Goal: Transaction & Acquisition: Purchase product/service

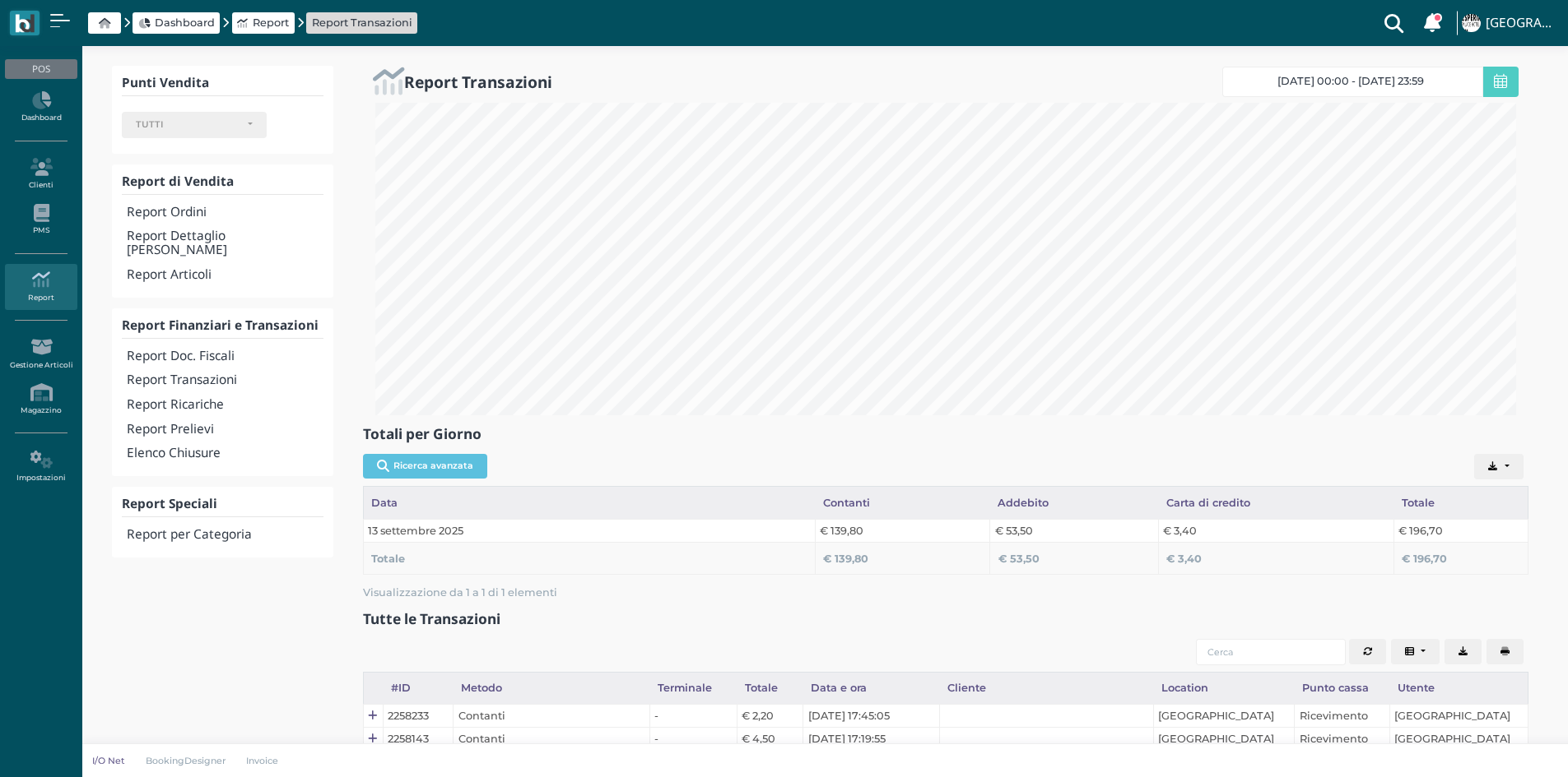
select select
click at [102, 21] on icon at bounding box center [104, 23] width 12 height 11
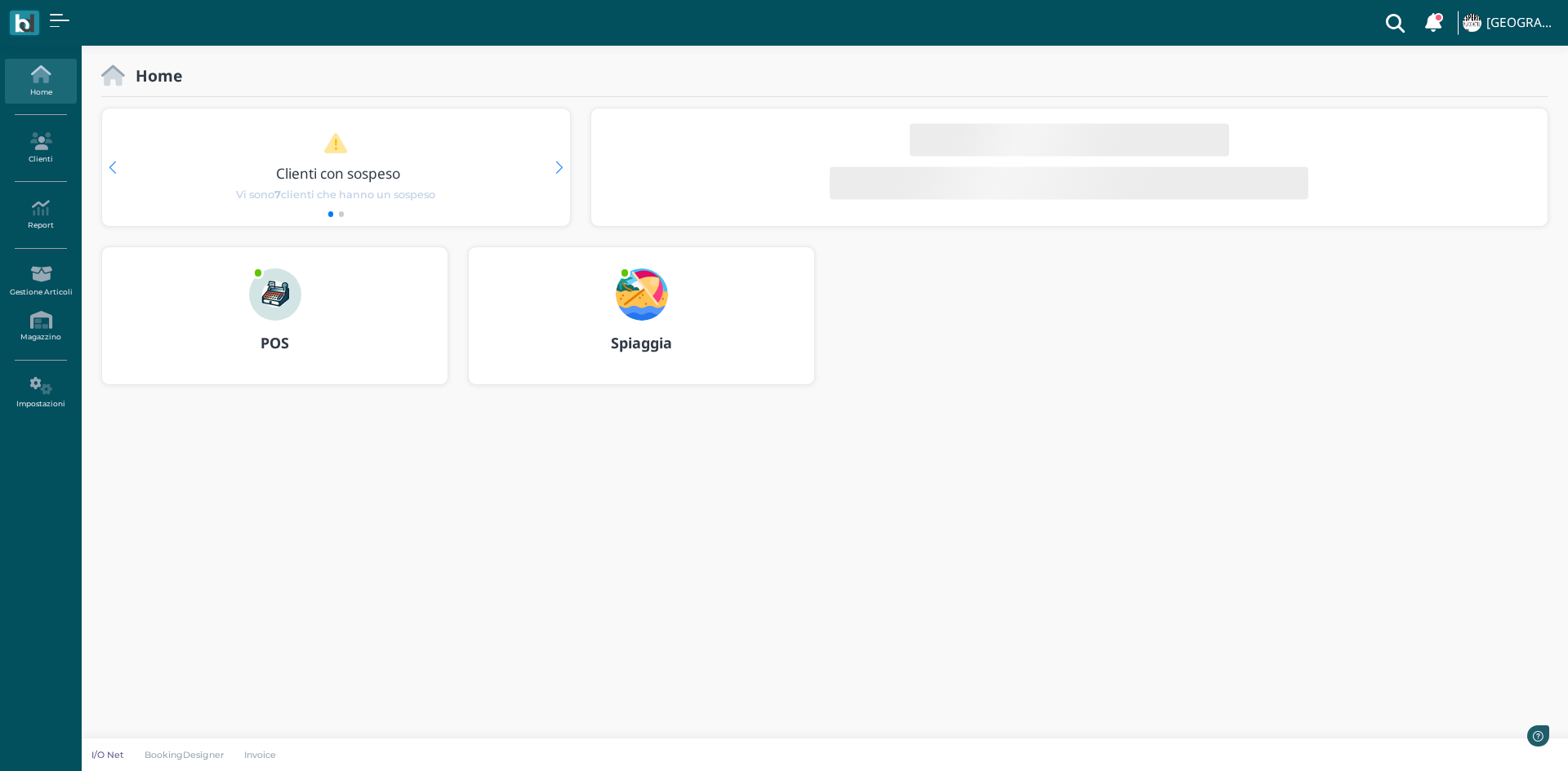
click at [274, 302] on img at bounding box center [275, 295] width 53 height 53
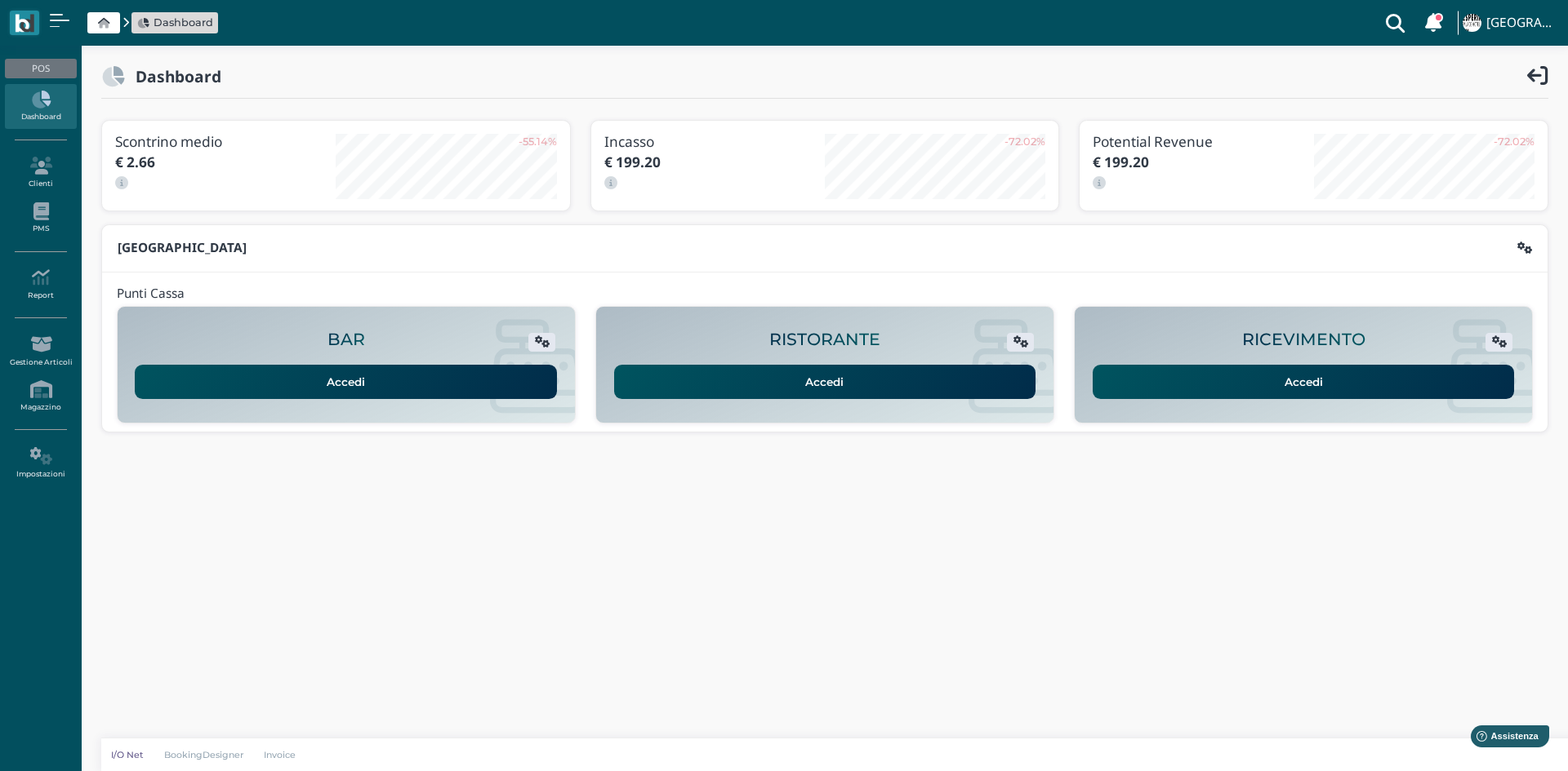
click at [1347, 390] on link "Accedi" at bounding box center [1303, 382] width 422 height 35
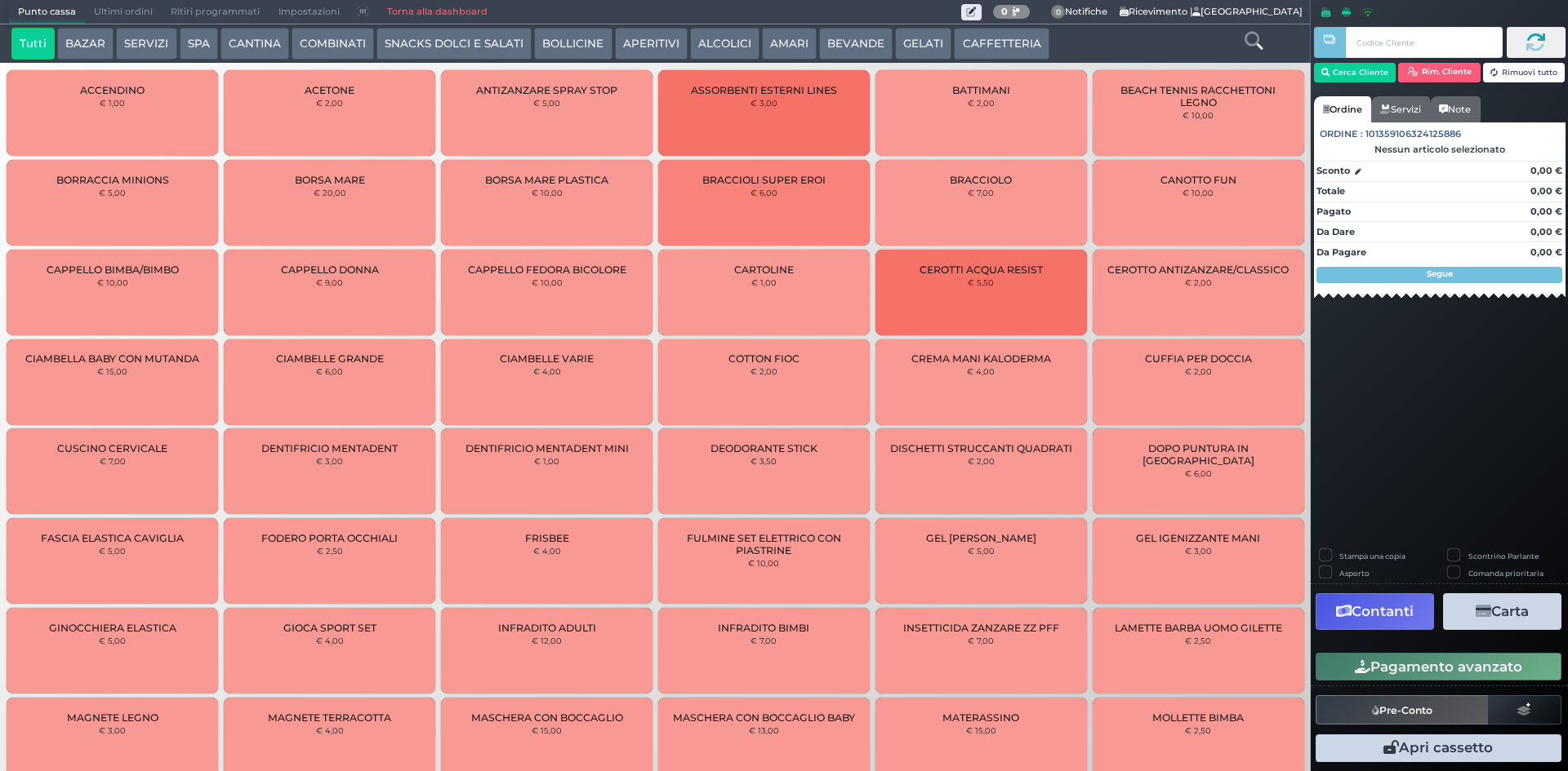
click at [839, 42] on button "BEVANDE" at bounding box center [855, 44] width 73 height 33
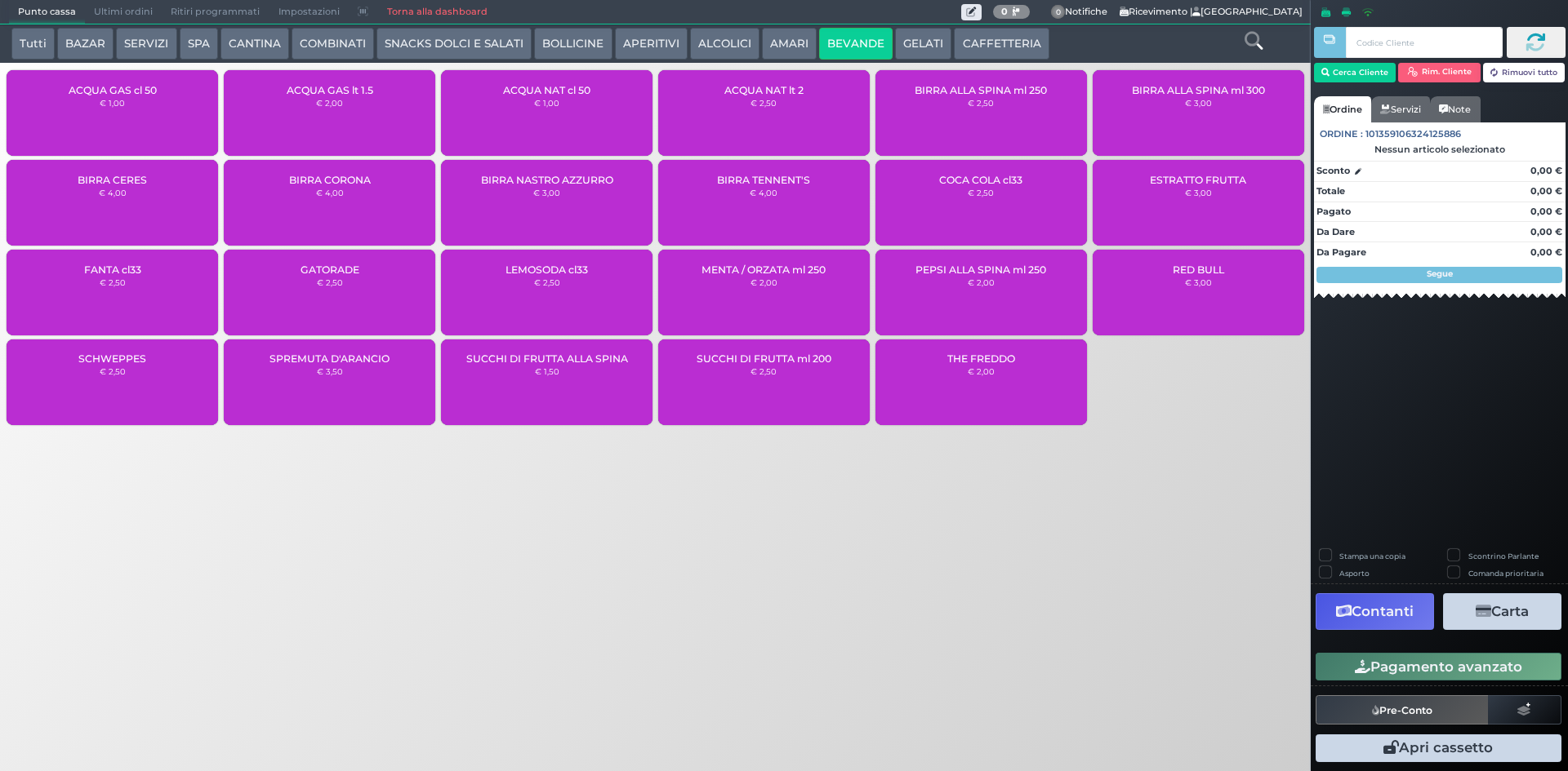
click at [803, 113] on div "ACQUA NAT lt 2 € 2,50" at bounding box center [763, 113] width 211 height 85
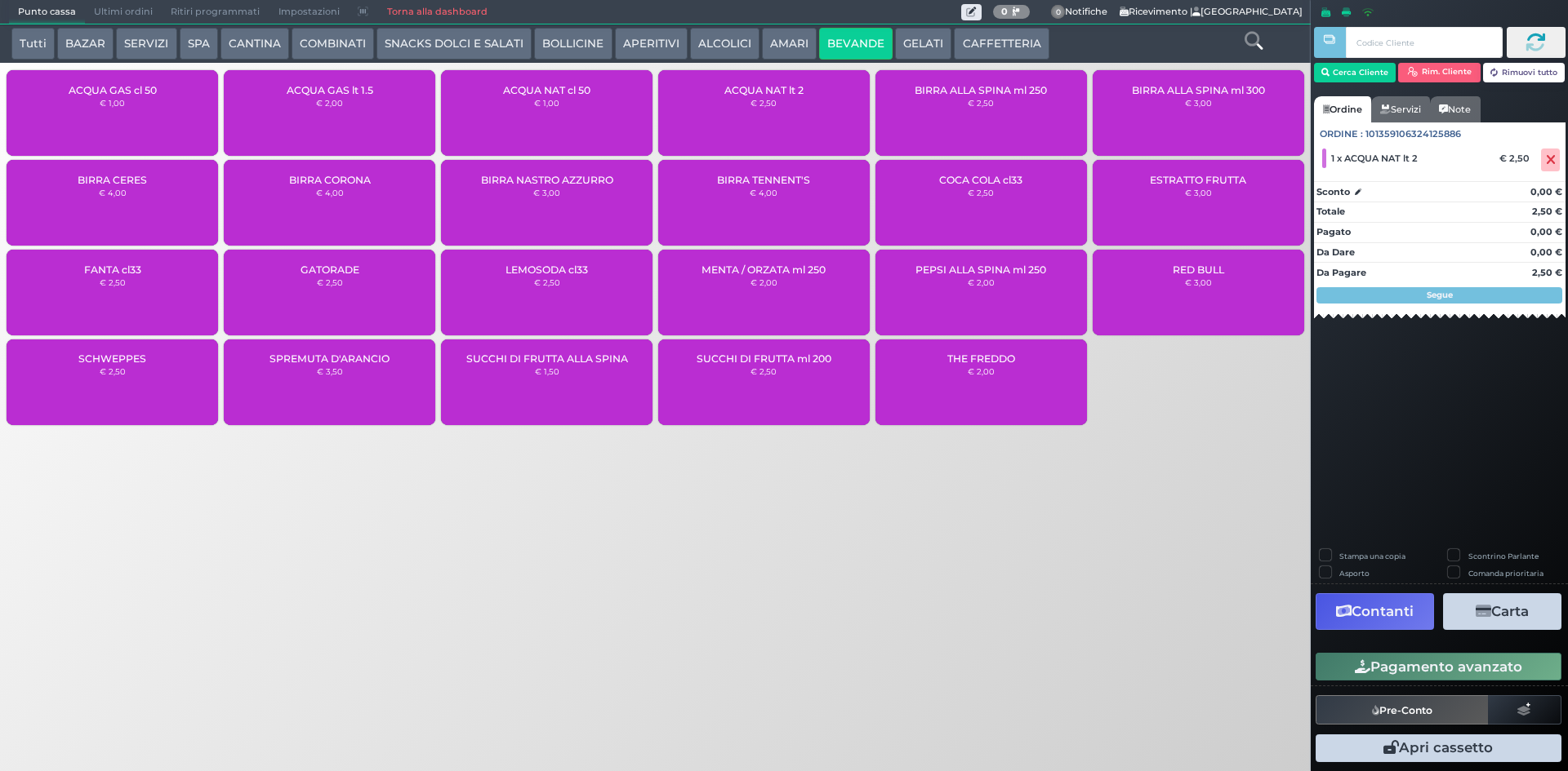
click at [1413, 675] on button "Pagamento avanzato" at bounding box center [1438, 667] width 246 height 28
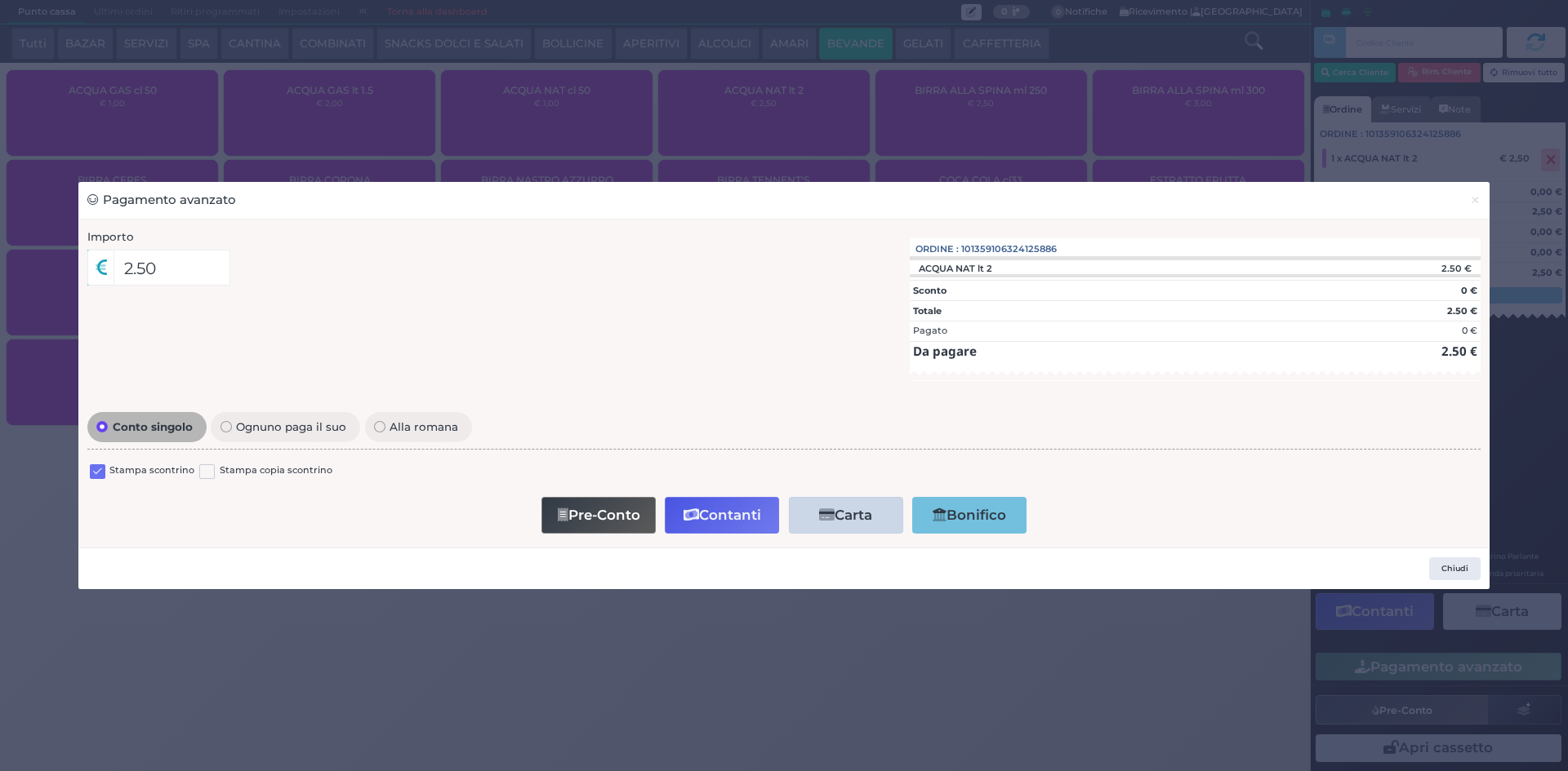
click at [94, 474] on label at bounding box center [97, 472] width 16 height 16
click at [0, 0] on input "checkbox" at bounding box center [0, 0] width 0 height 0
click at [714, 503] on button "Contanti" at bounding box center [721, 515] width 114 height 37
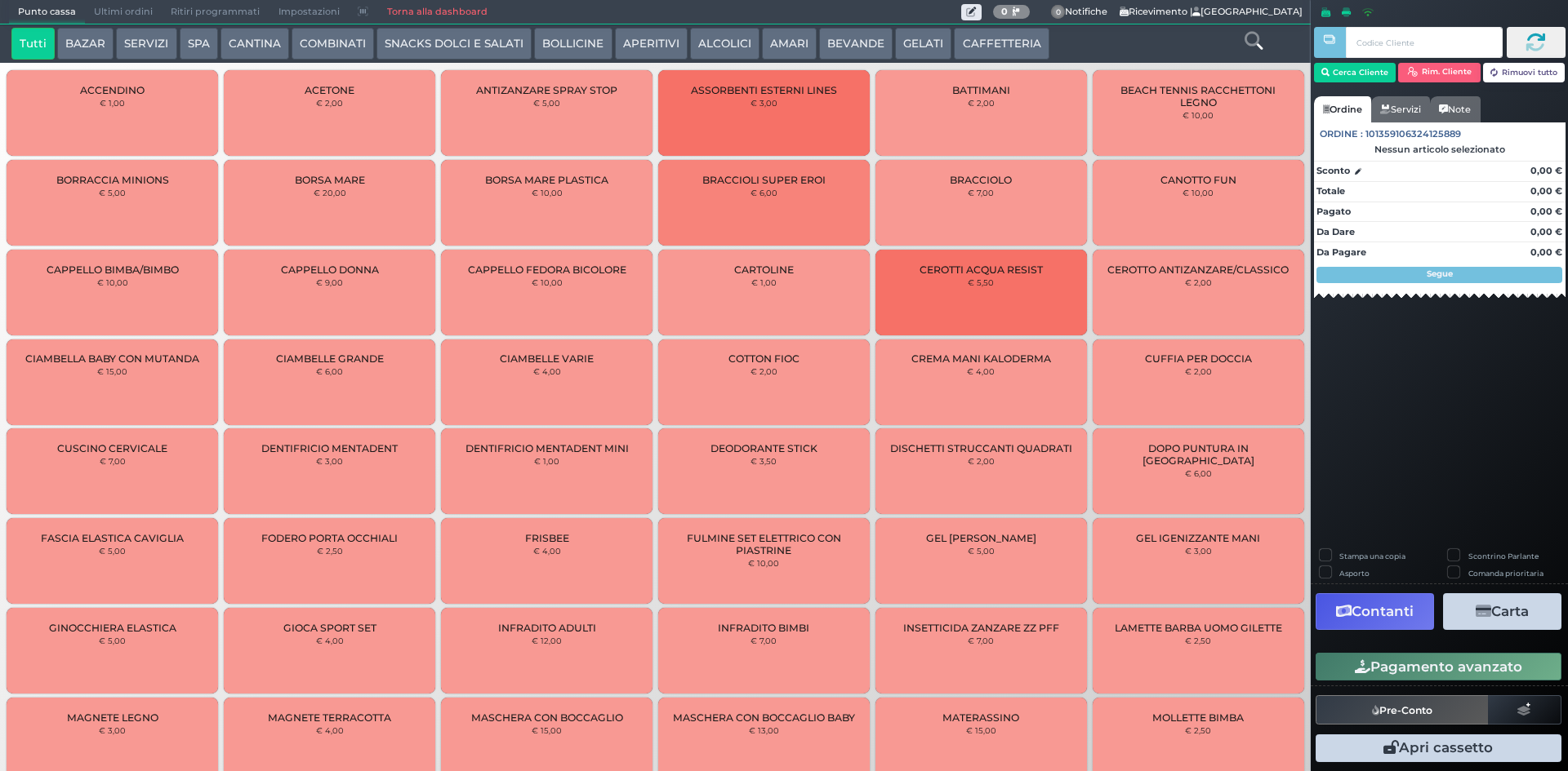
click at [136, 7] on span "Ultimi ordini" at bounding box center [123, 12] width 76 height 23
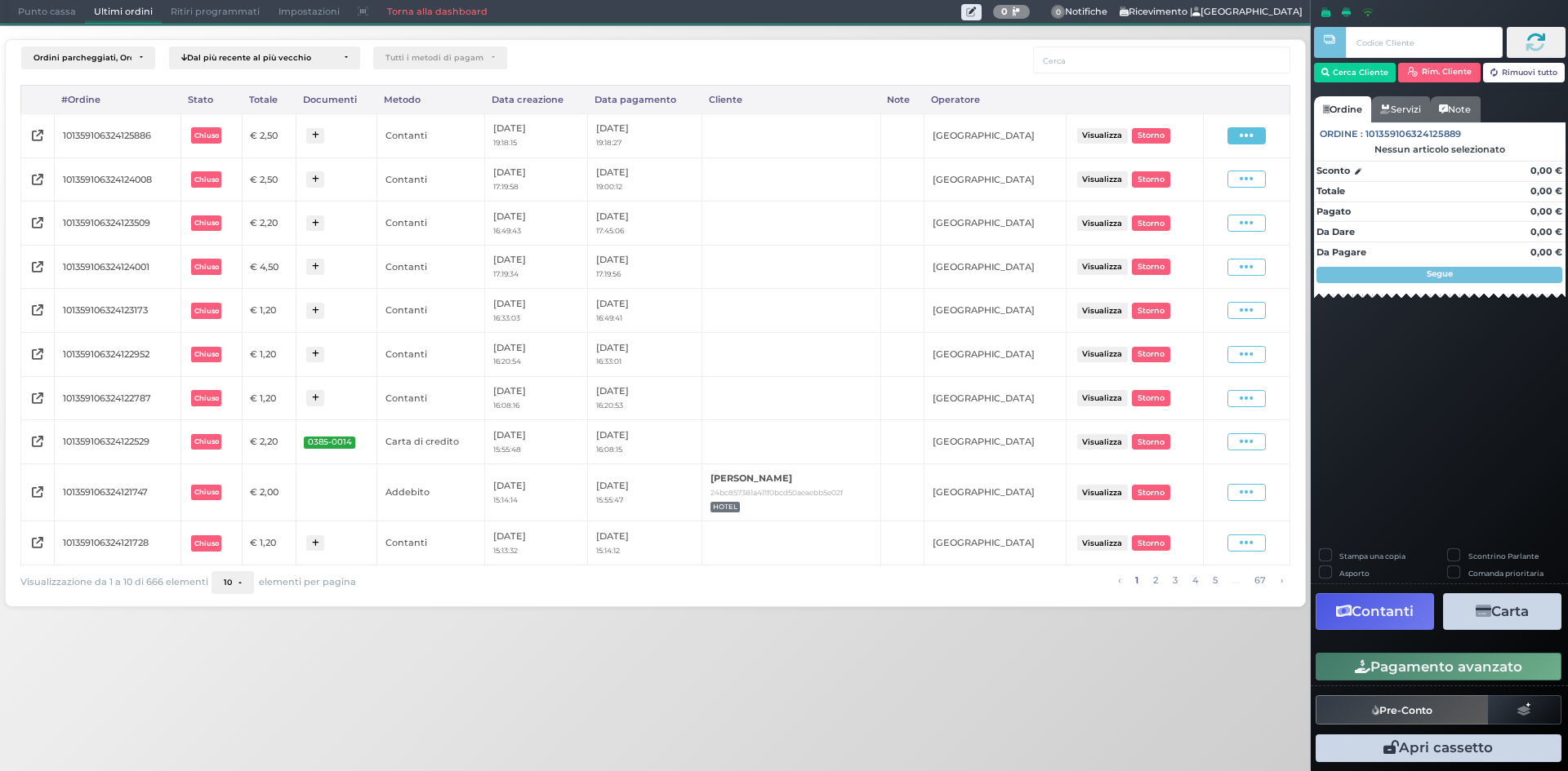
click at [1254, 127] on span at bounding box center [1247, 136] width 39 height 17
click at [1208, 185] on span "Ristampa Pre-Conto" at bounding box center [1208, 183] width 67 height 28
click at [50, 9] on span "Punto cassa" at bounding box center [47, 12] width 76 height 23
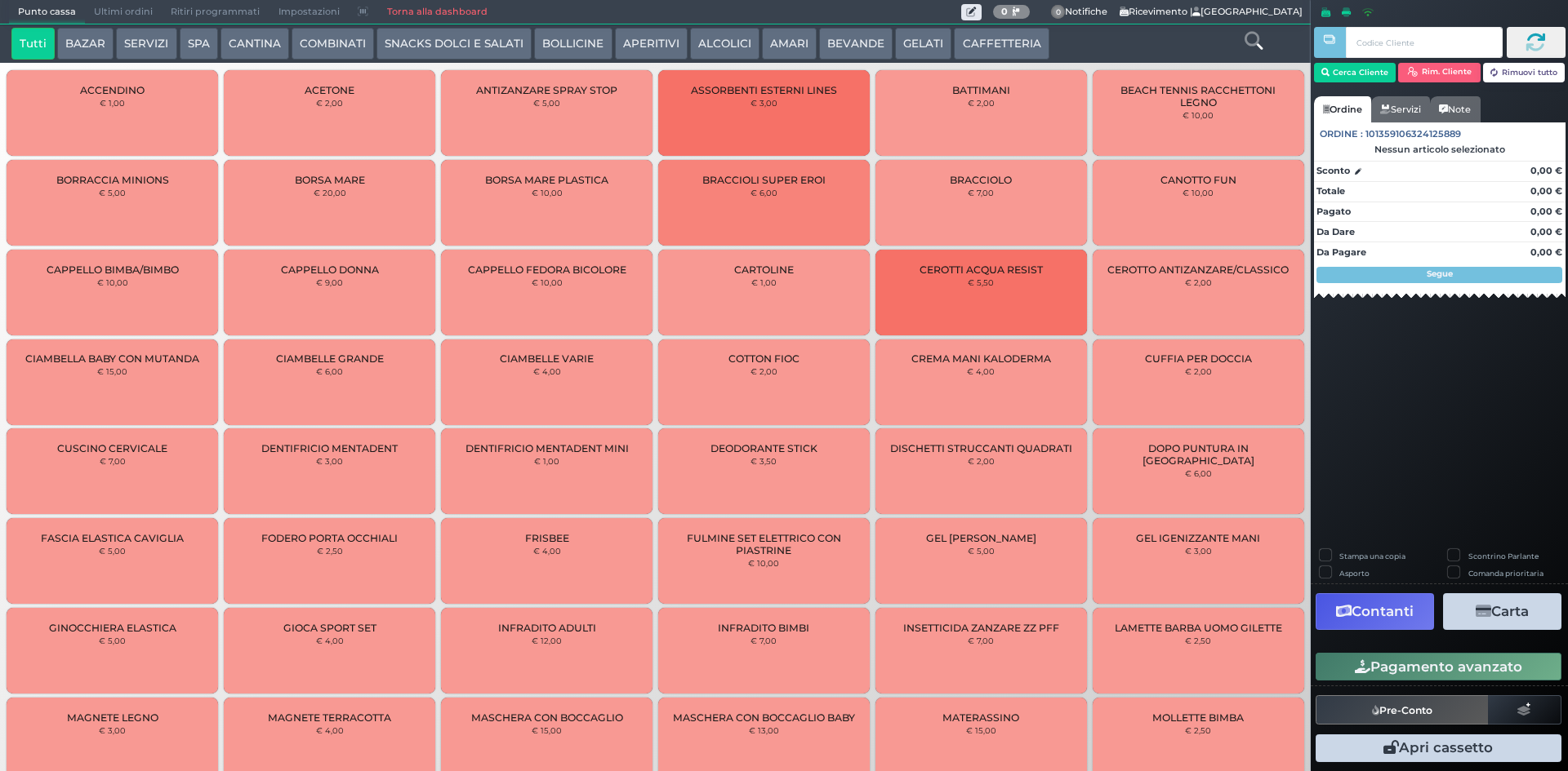
click at [828, 45] on button "BEVANDE" at bounding box center [855, 44] width 73 height 33
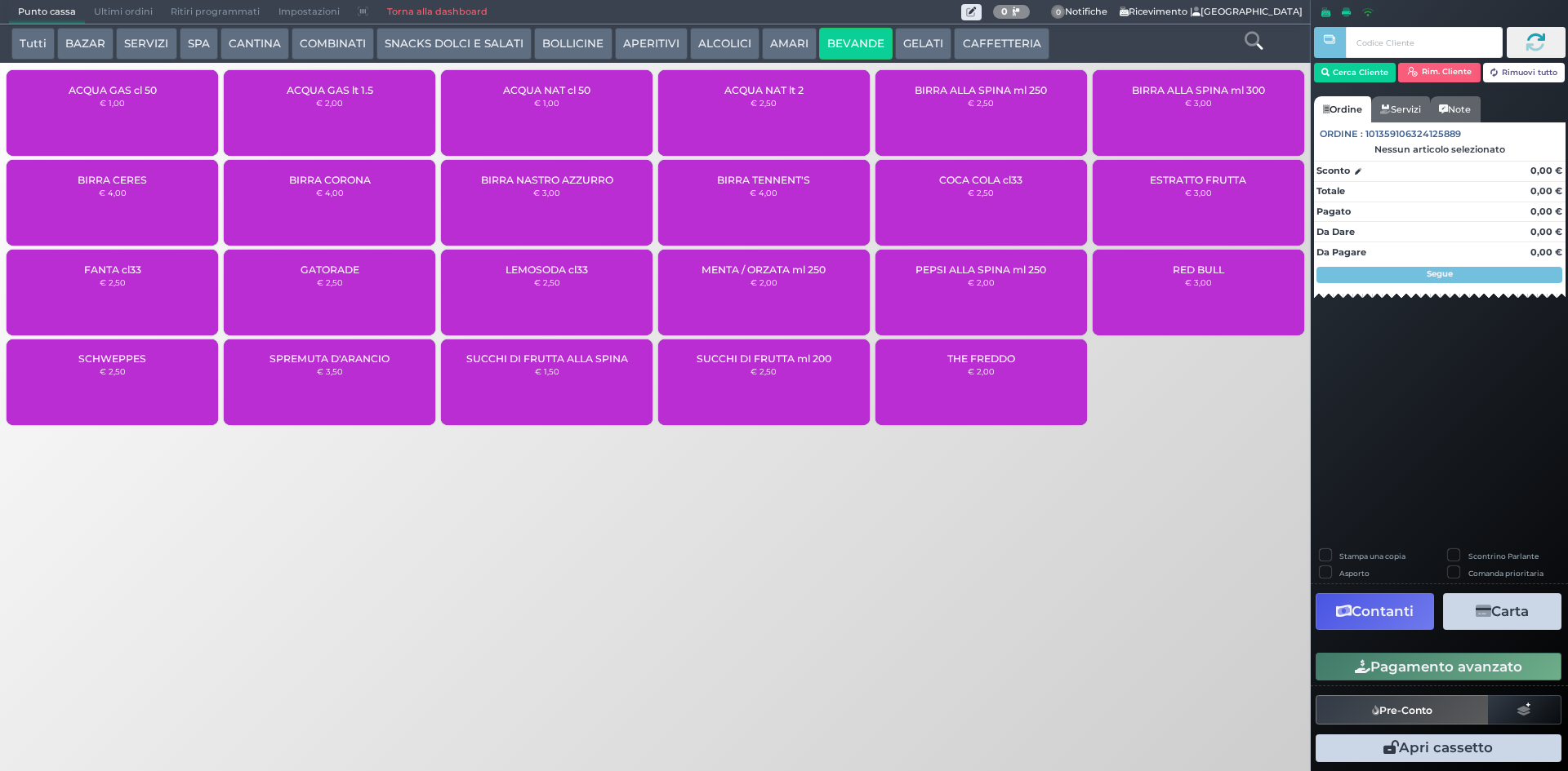
click at [749, 98] on div "ACQUA NAT lt 2 € 2,50" at bounding box center [763, 113] width 211 height 85
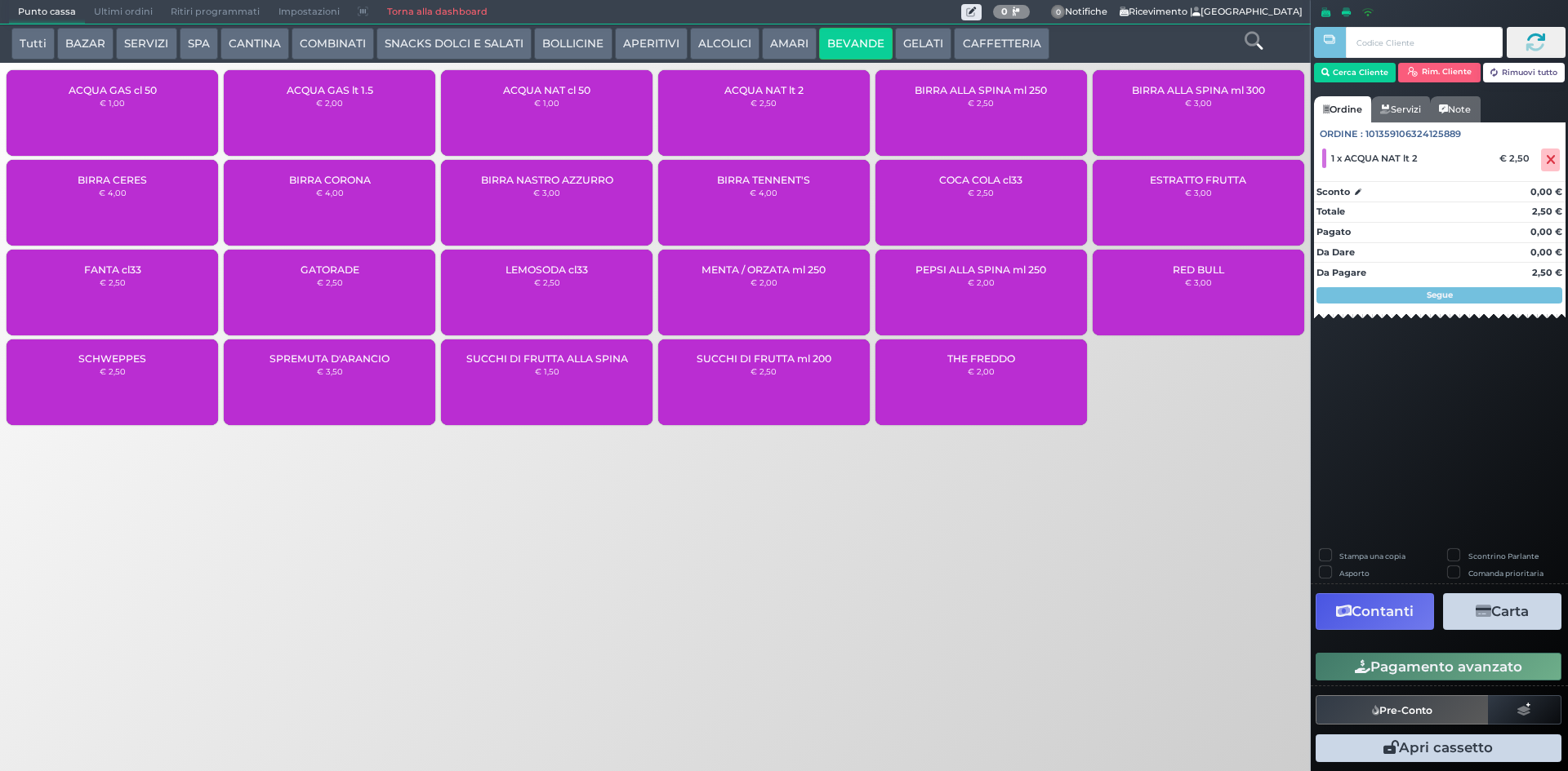
click at [1470, 671] on button "Pagamento avanzato" at bounding box center [1438, 667] width 246 height 28
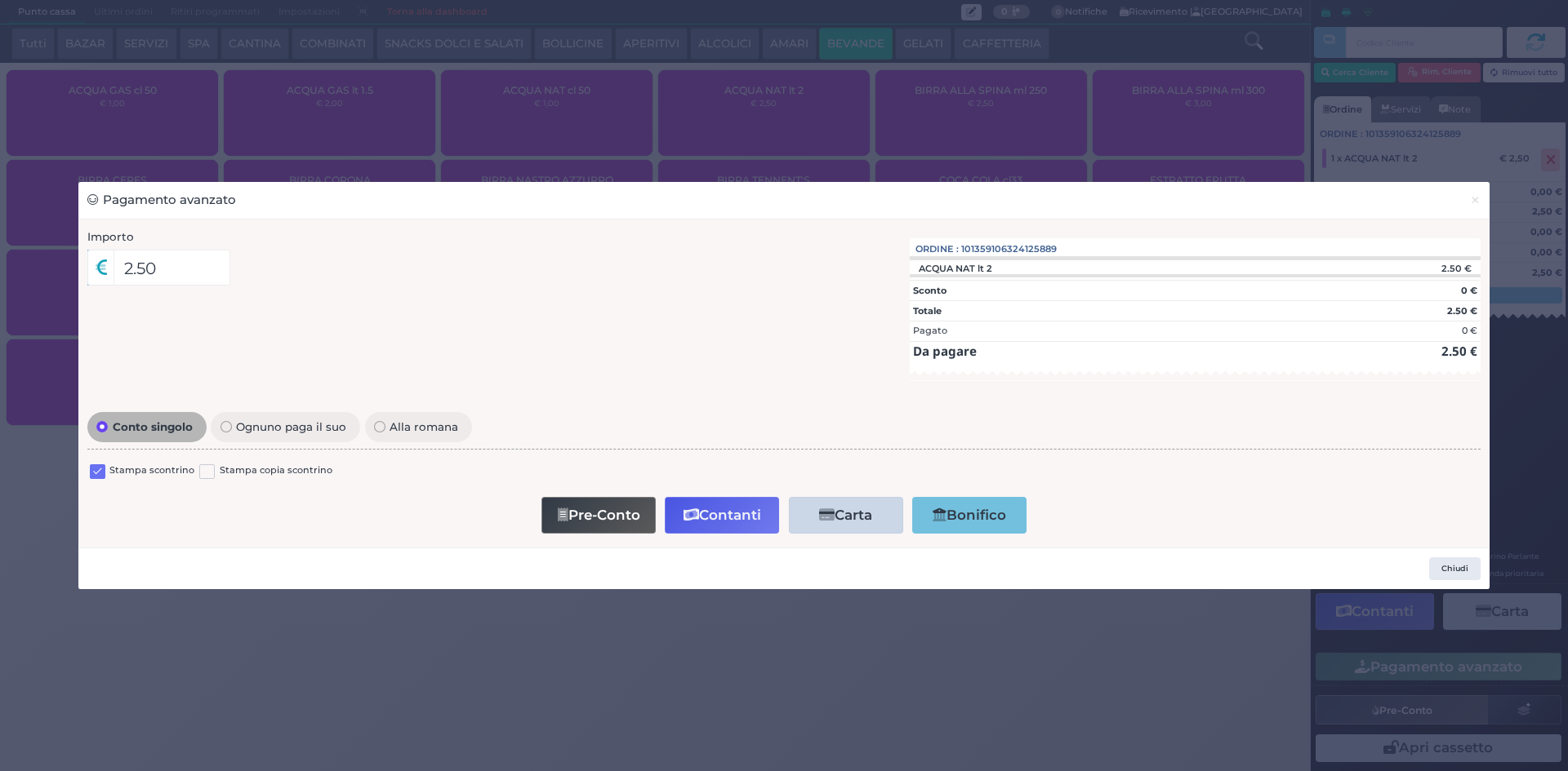
click at [104, 469] on label at bounding box center [97, 472] width 16 height 16
click at [0, 0] on input "checkbox" at bounding box center [0, 0] width 0 height 0
click at [723, 528] on button "Contanti" at bounding box center [721, 515] width 114 height 37
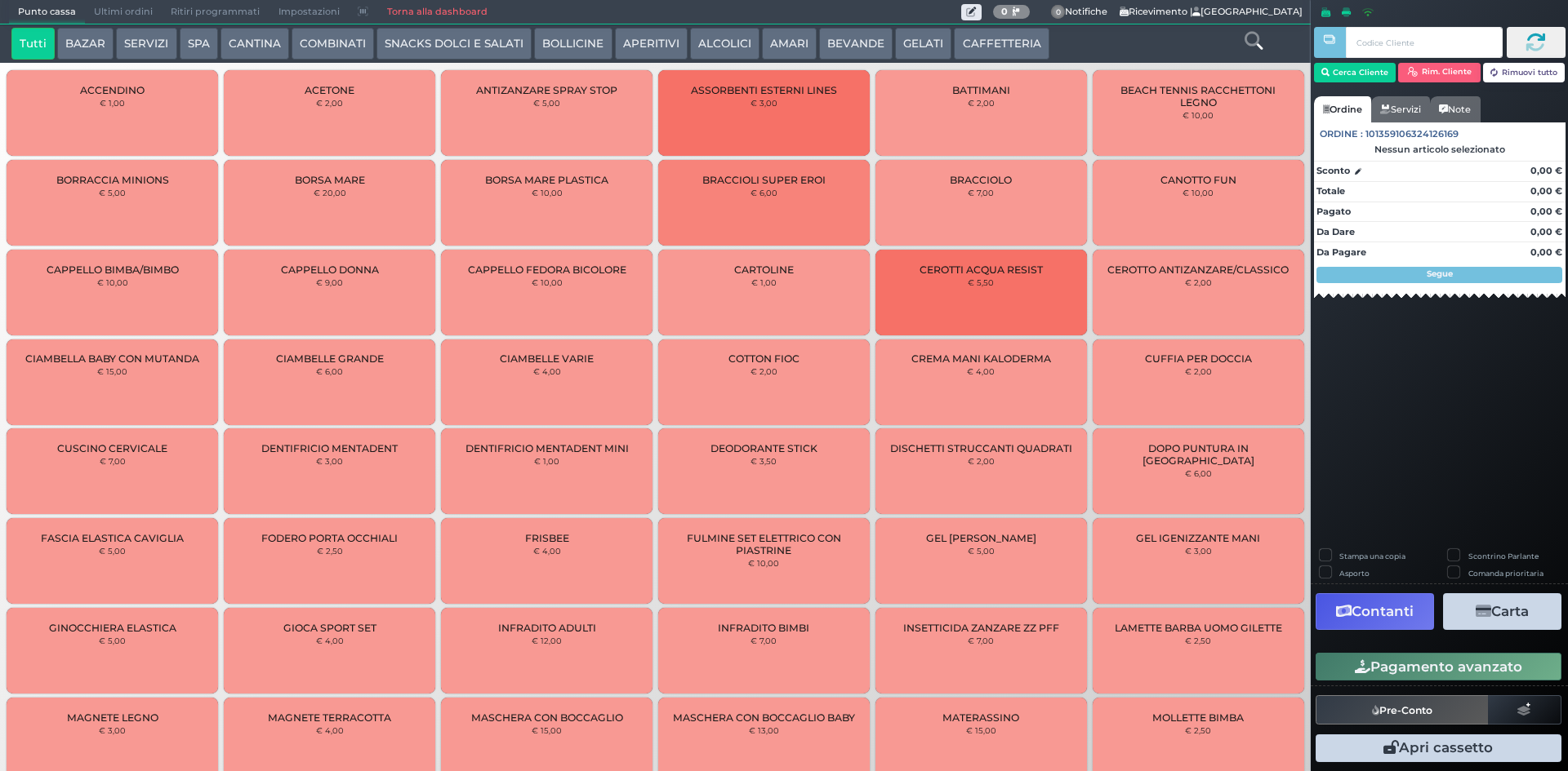
click at [132, 5] on span "Ultimi ordini" at bounding box center [123, 12] width 76 height 23
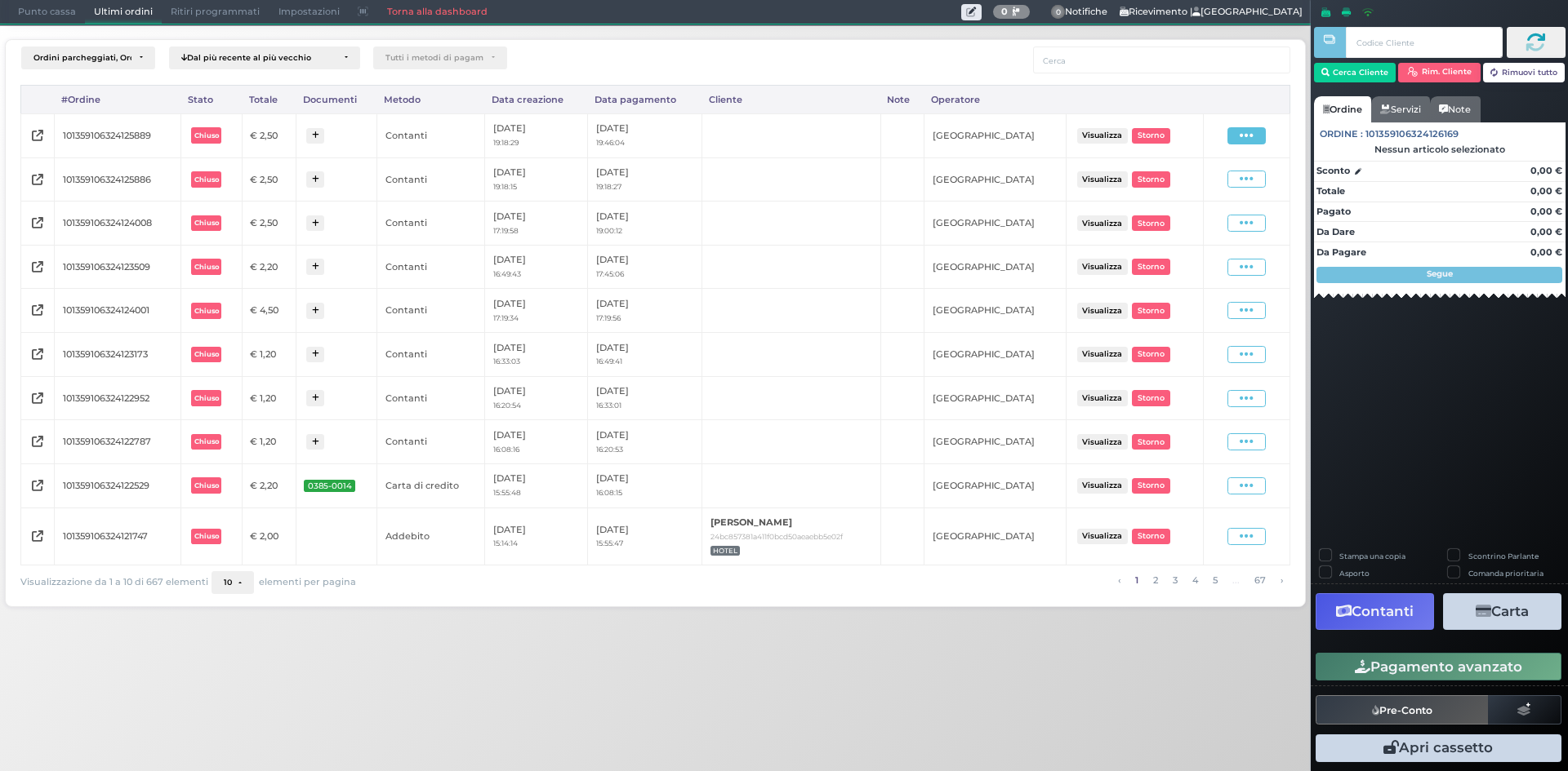
click at [1233, 130] on span at bounding box center [1247, 136] width 39 height 17
click at [1207, 177] on span "Ristampa Pre-Conto" at bounding box center [1208, 183] width 67 height 28
